Goal: Information Seeking & Learning: Find specific fact

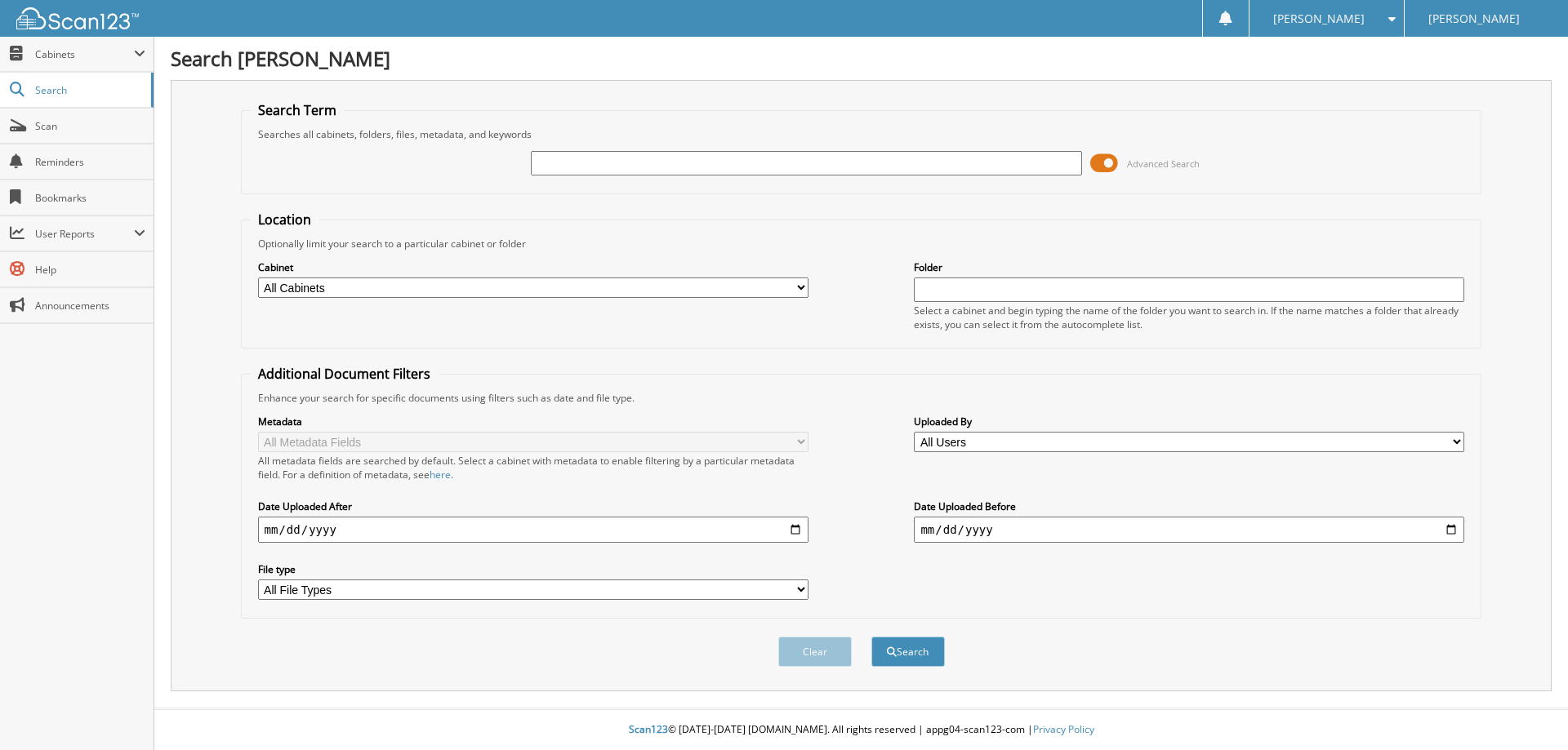
click at [576, 168] on input "text" at bounding box center [806, 163] width 550 height 25
type input "25F15495"
click at [871, 636] on button "Search" at bounding box center [908, 651] width 73 height 31
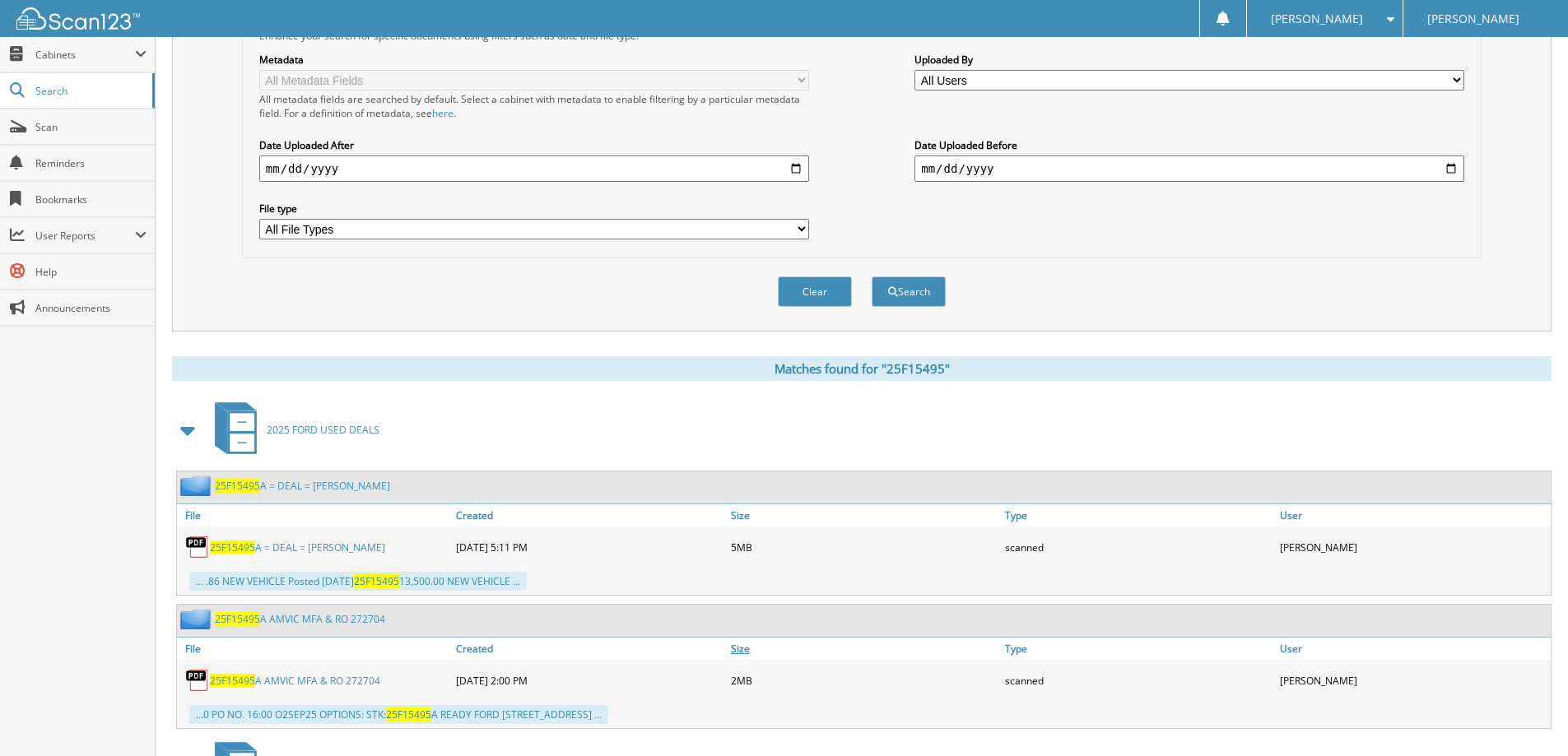
scroll to position [411, 0]
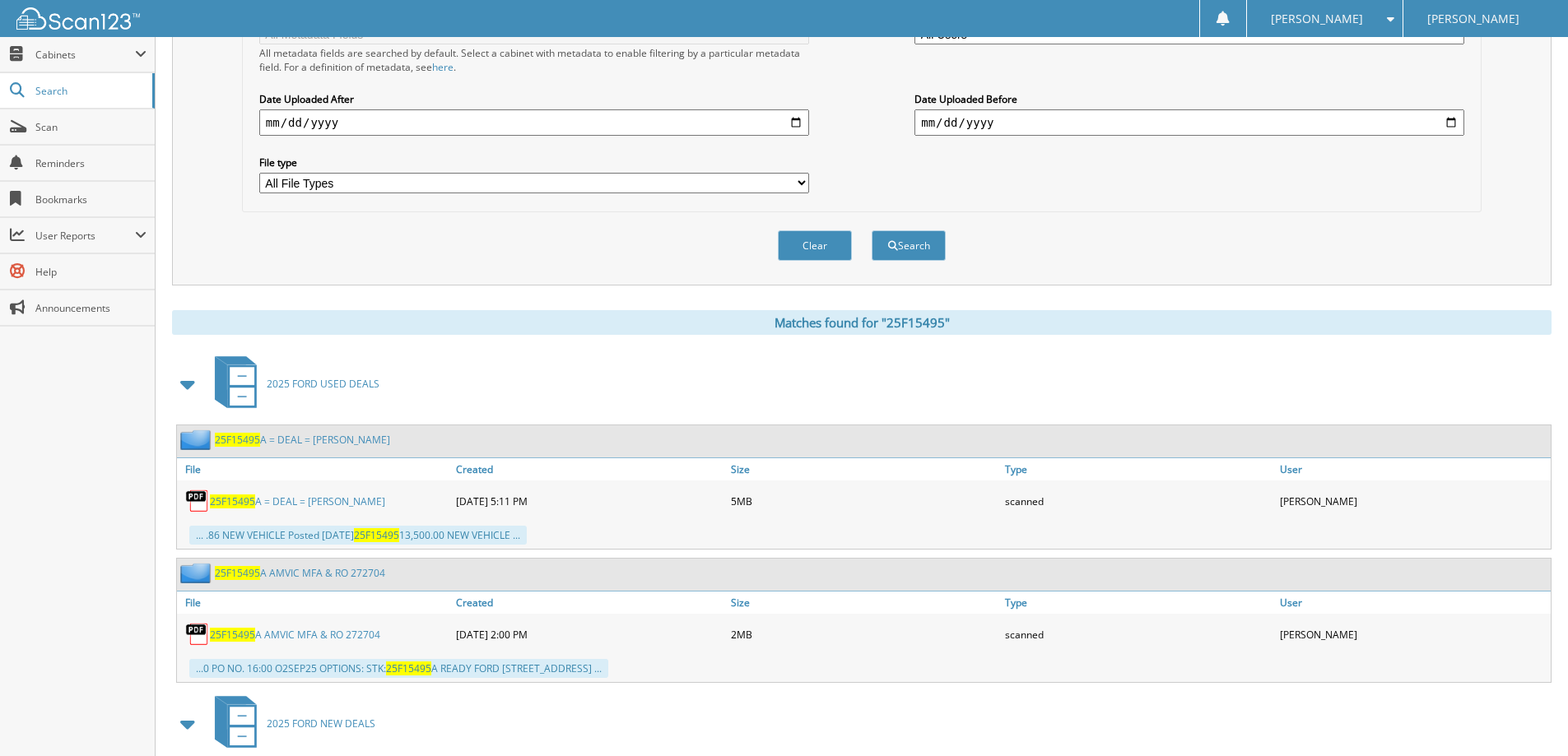
click at [349, 500] on link "25F15495 A = DEAL = [PERSON_NAME]" at bounding box center [297, 502] width 176 height 14
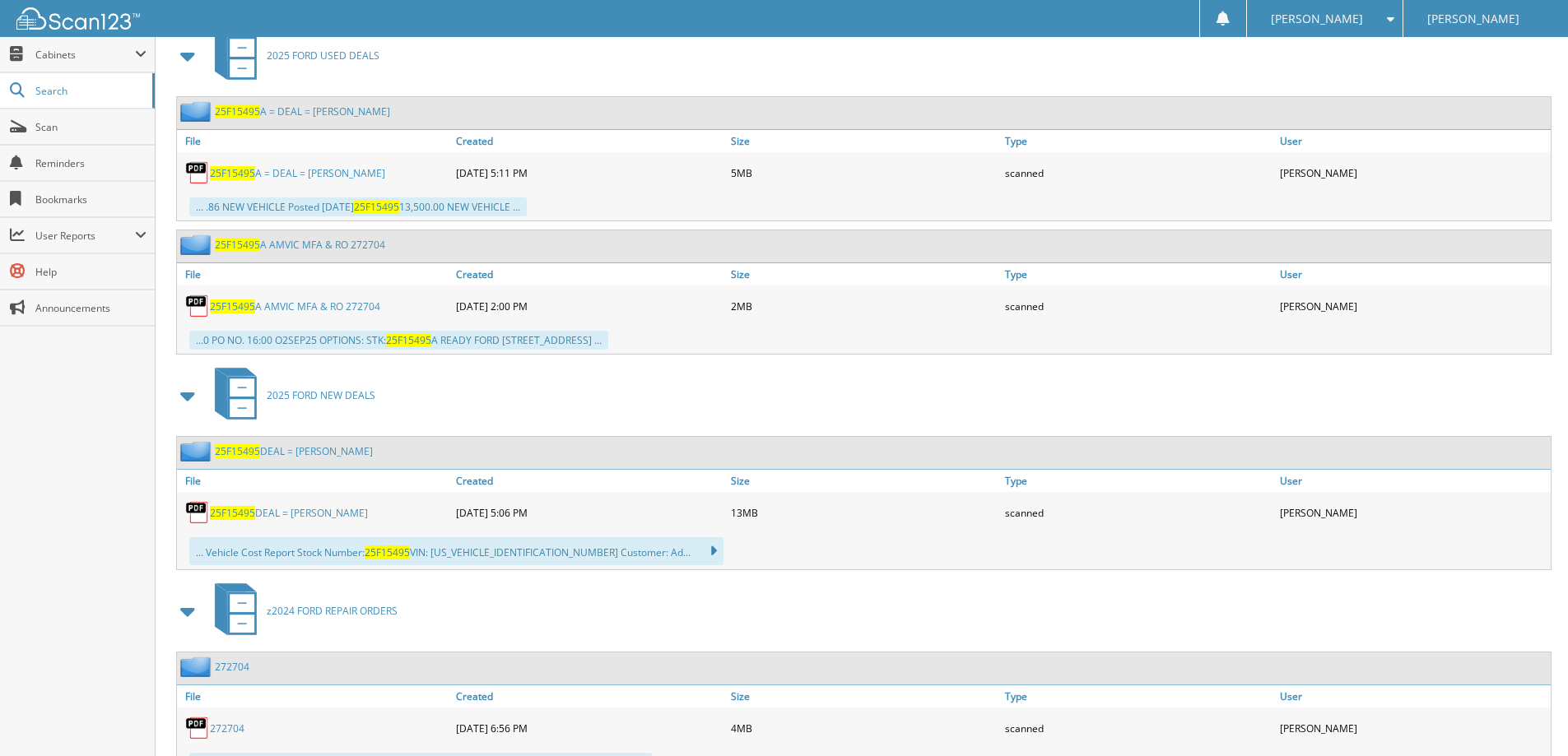
scroll to position [740, 0]
click at [319, 515] on link "25F15495 DEAL = [PERSON_NAME]" at bounding box center [288, 513] width 158 height 14
click at [209, 511] on img at bounding box center [197, 512] width 25 height 25
click at [232, 513] on span "25F15495" at bounding box center [231, 513] width 45 height 14
click at [196, 515] on img at bounding box center [197, 512] width 25 height 25
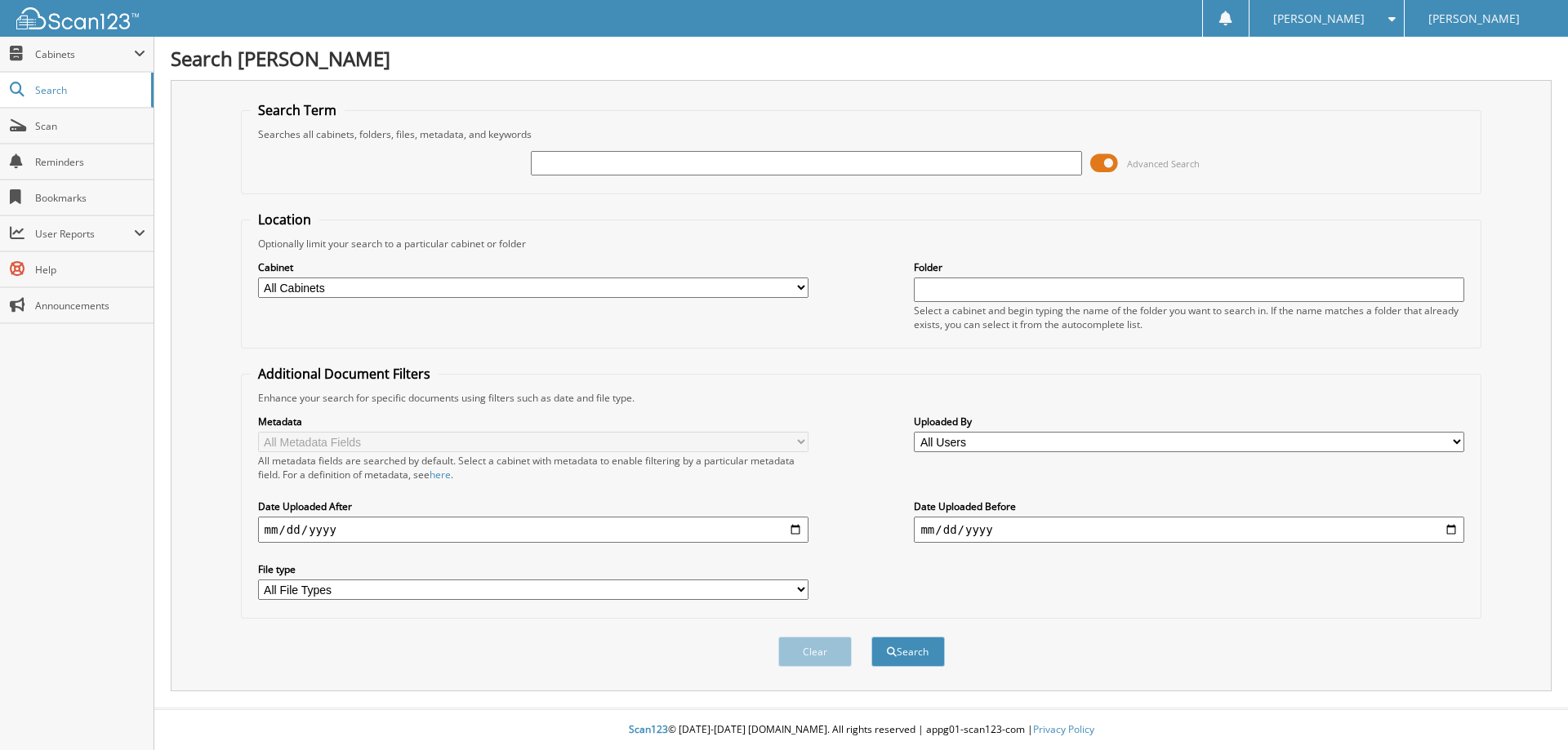
click at [667, 162] on input "text" at bounding box center [806, 163] width 550 height 25
paste input "24F12627A"
type input "24F12627A"
click at [907, 660] on button "Search" at bounding box center [908, 651] width 73 height 31
type input "24F12627A"
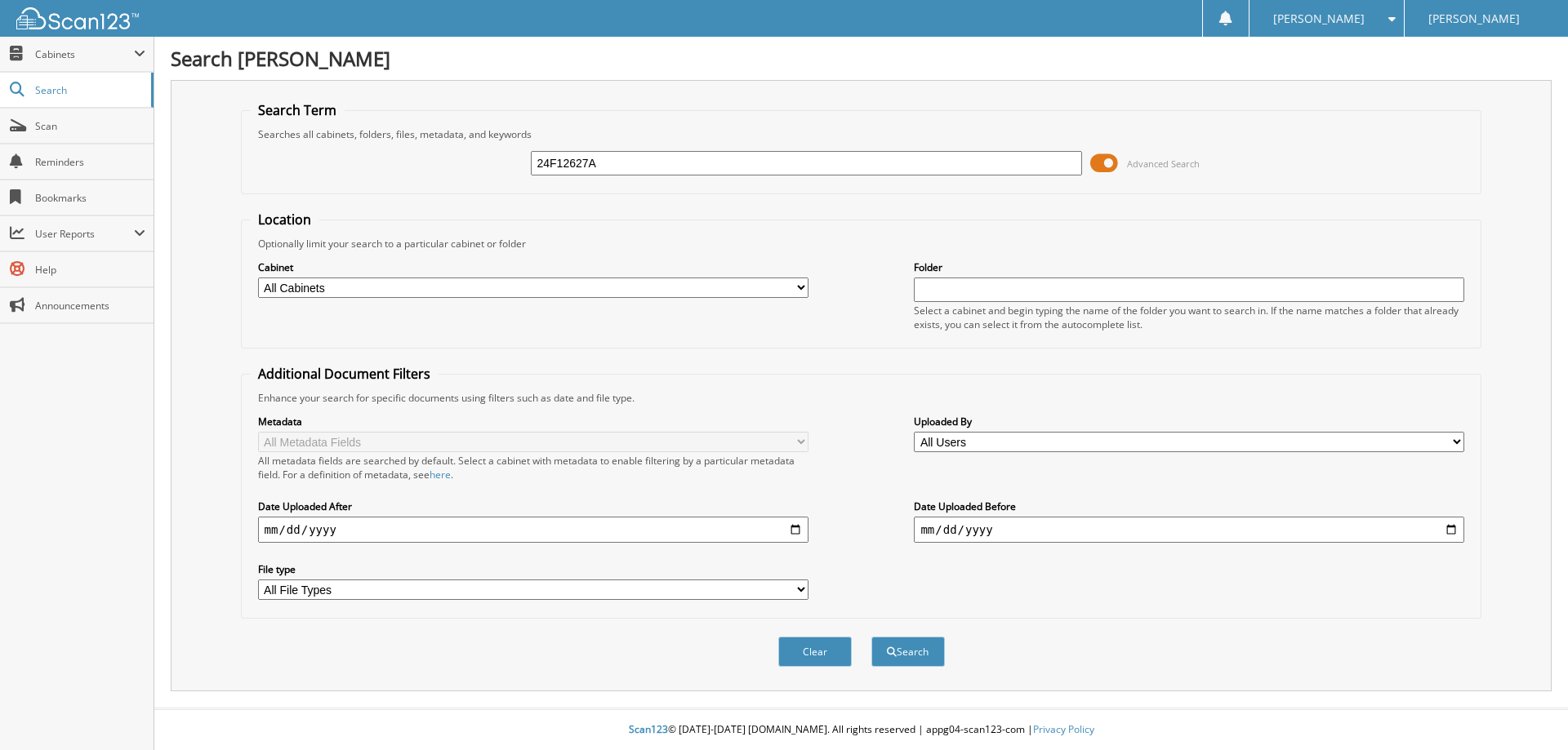
click at [871, 636] on button "Search" at bounding box center [908, 651] width 73 height 31
